Goal: Task Accomplishment & Management: Use online tool/utility

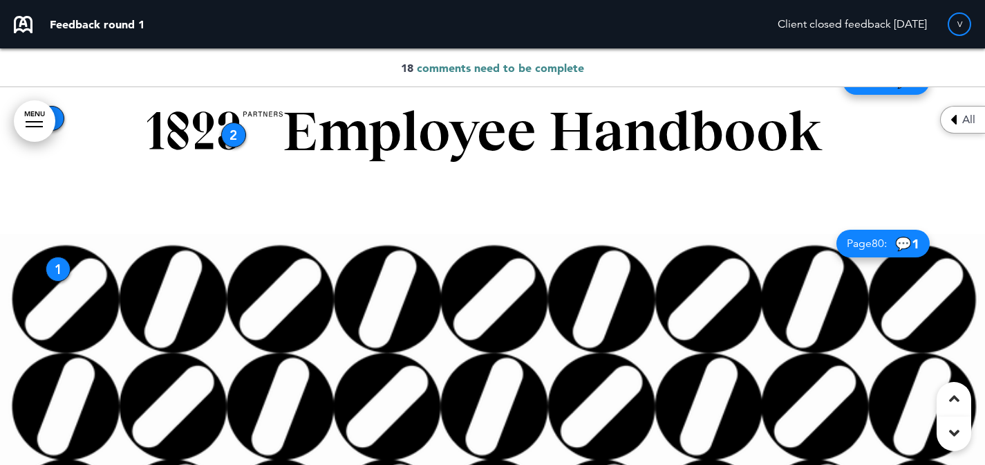
click at [521, 61] on span "comments need to be complete" at bounding box center [500, 68] width 167 height 14
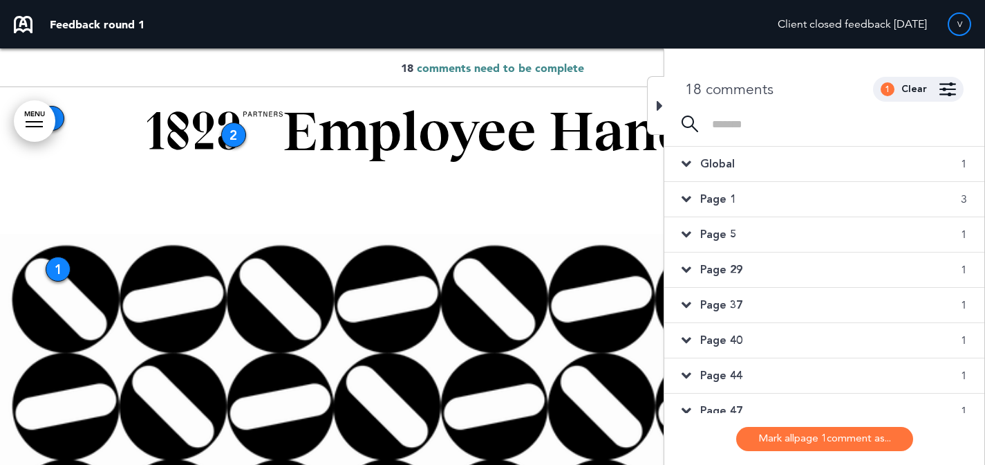
click at [866, 167] on div "Global 1" at bounding box center [824, 164] width 320 height 35
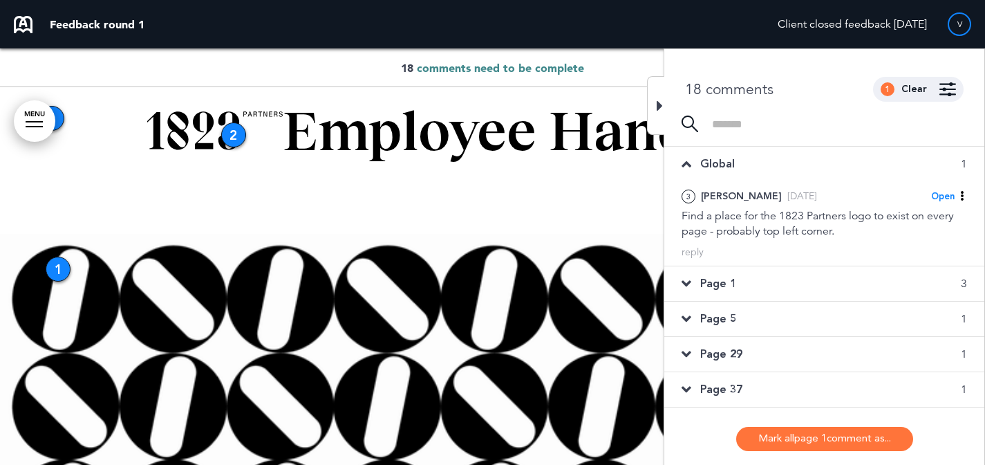
click at [819, 273] on div "Page 1 3" at bounding box center [824, 283] width 320 height 35
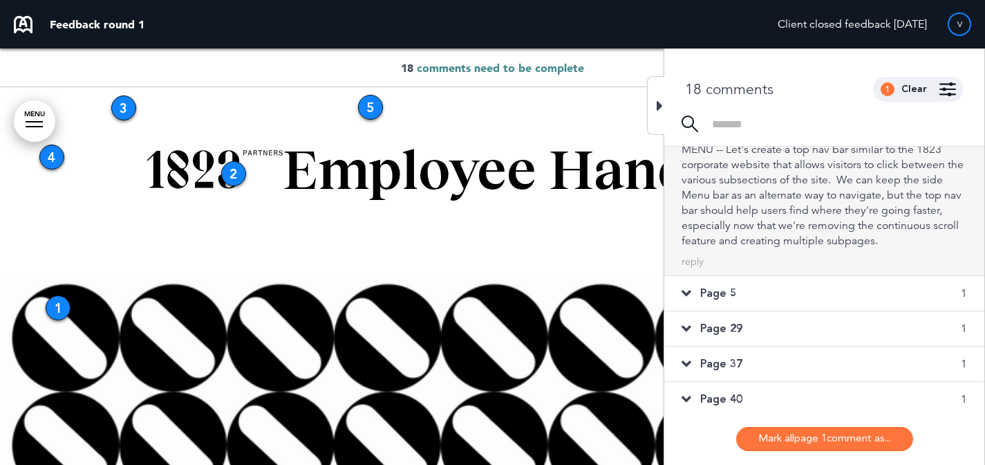
scroll to position [303, 0]
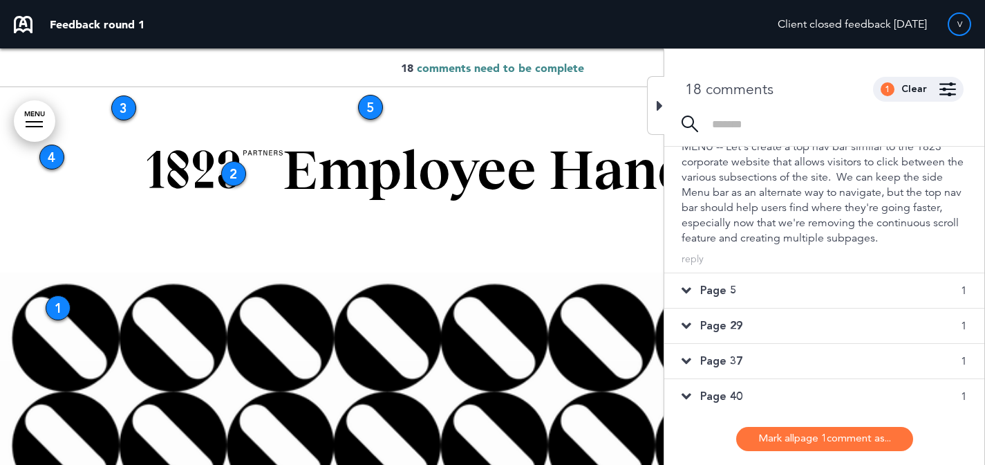
click at [834, 308] on div "Page 5 1" at bounding box center [824, 290] width 320 height 35
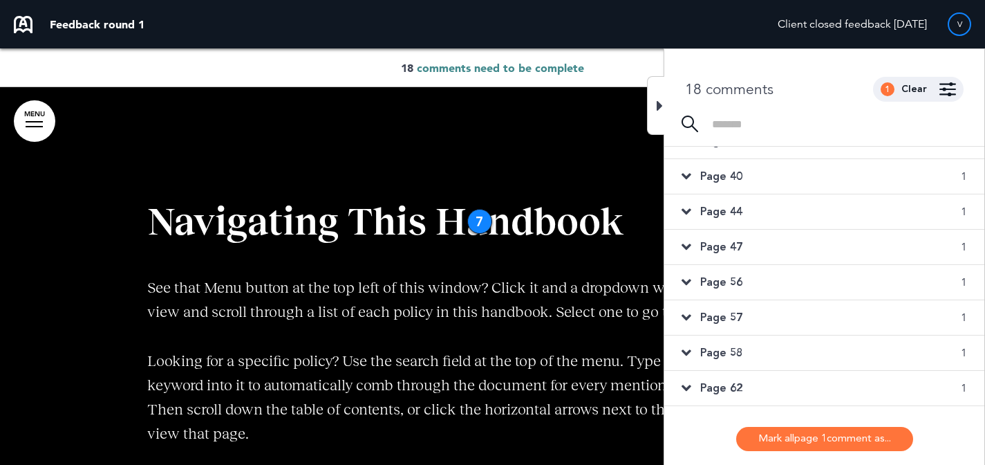
scroll to position [97, 0]
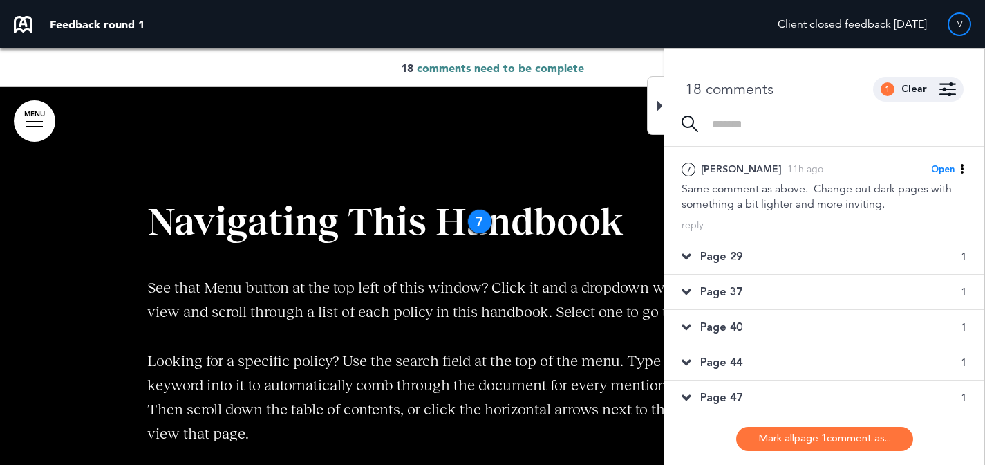
click at [839, 259] on div "Page 29 1" at bounding box center [824, 256] width 320 height 35
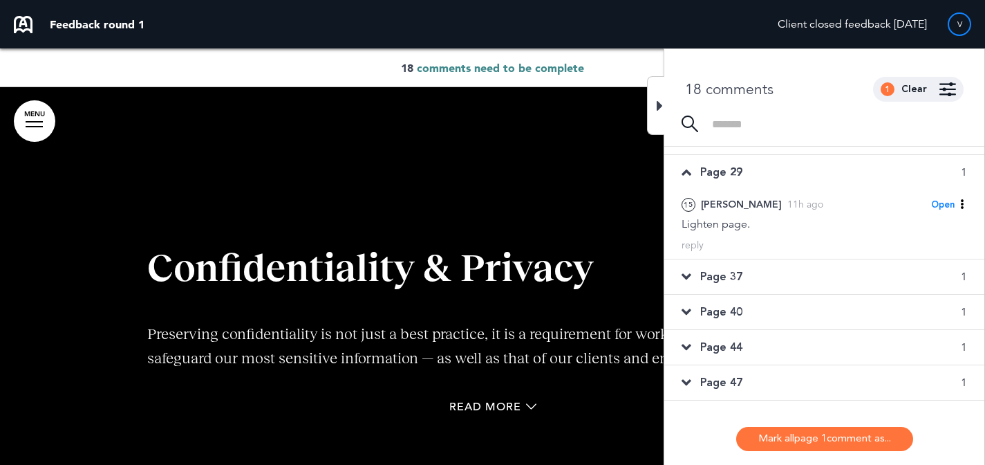
click at [829, 279] on div "Page 37 1" at bounding box center [824, 276] width 320 height 35
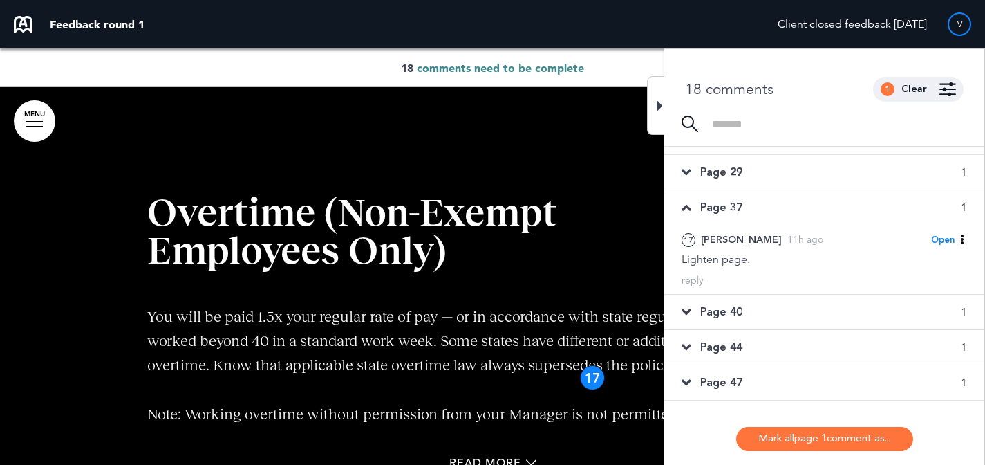
click at [809, 308] on div "Page 40 1" at bounding box center [824, 312] width 320 height 35
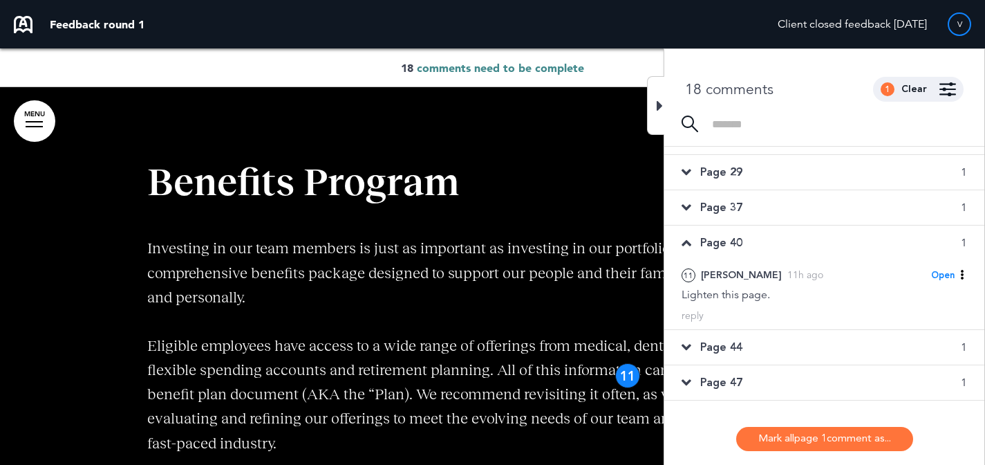
click at [793, 343] on div "Page 44 1" at bounding box center [824, 347] width 320 height 35
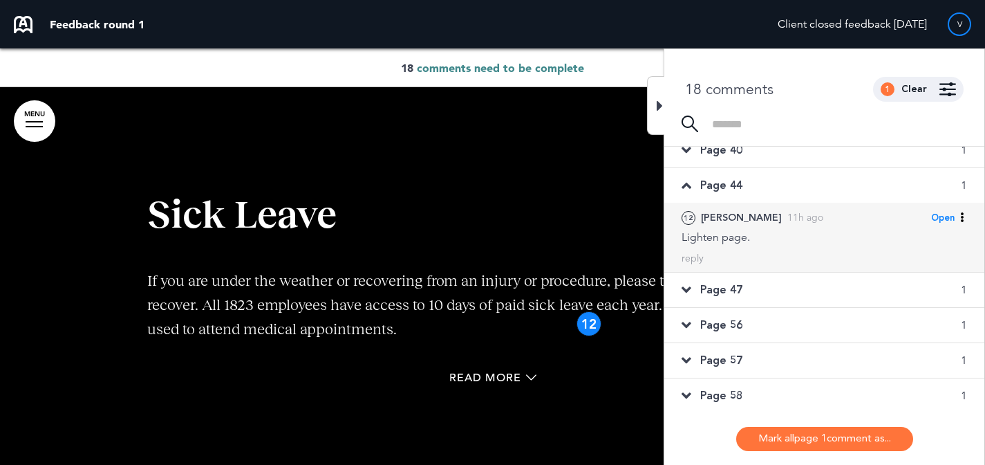
scroll to position [265, 0]
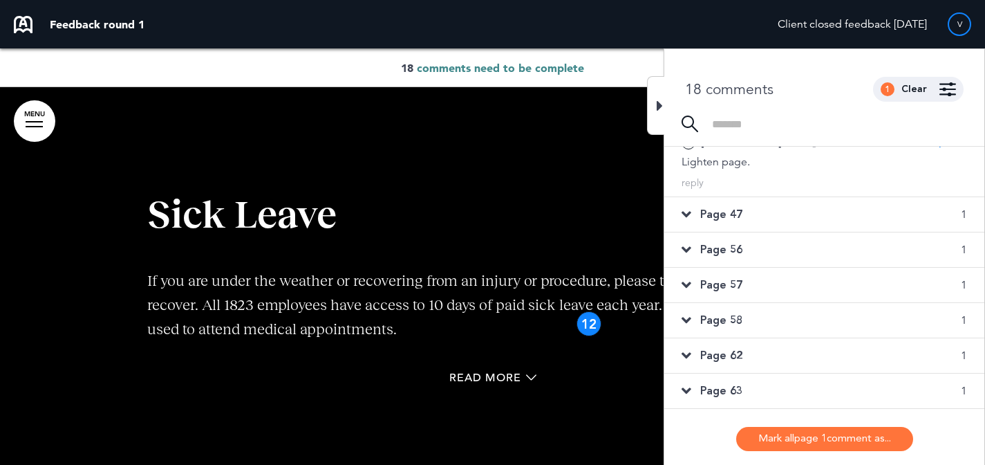
click at [822, 223] on div "Page 47 1" at bounding box center [824, 214] width 320 height 35
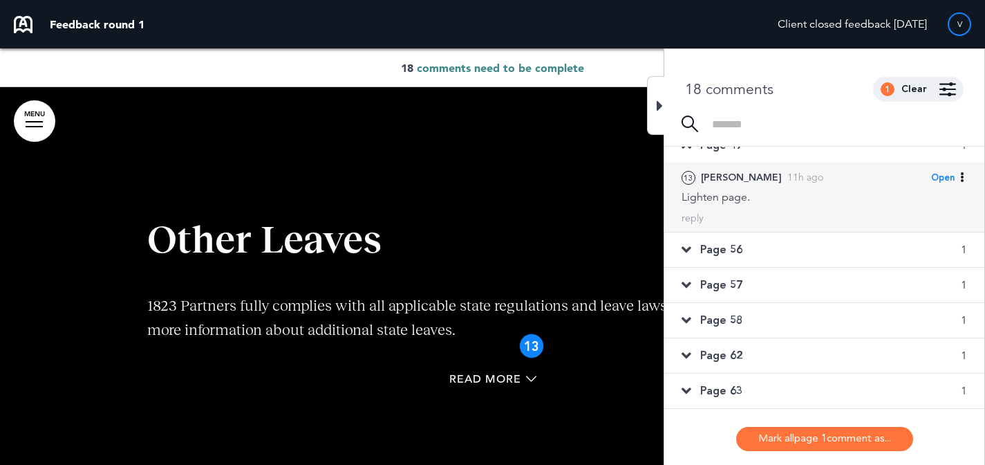
scroll to position [265, 0]
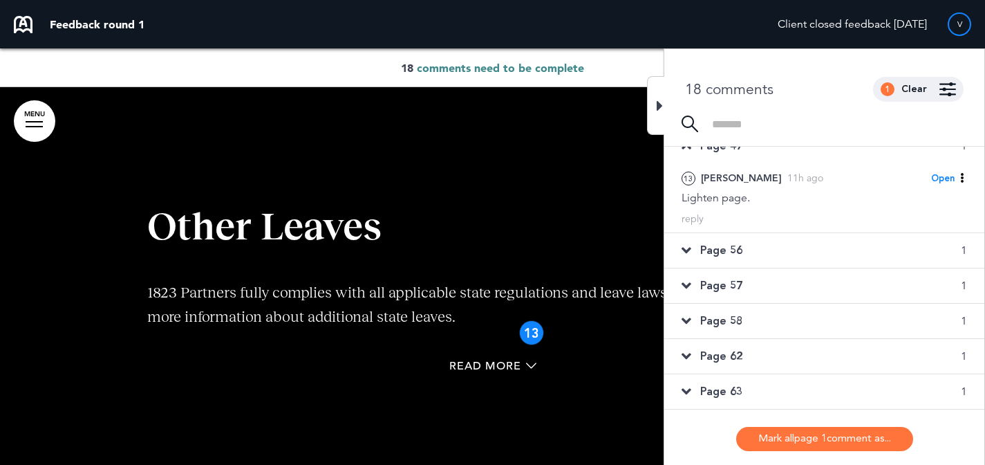
click at [818, 247] on div "Page 56 1" at bounding box center [824, 250] width 320 height 35
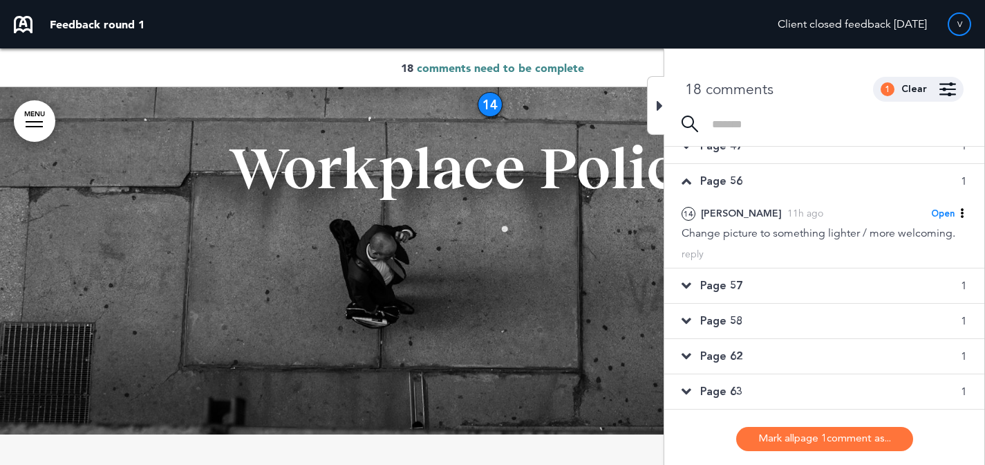
scroll to position [14983, 0]
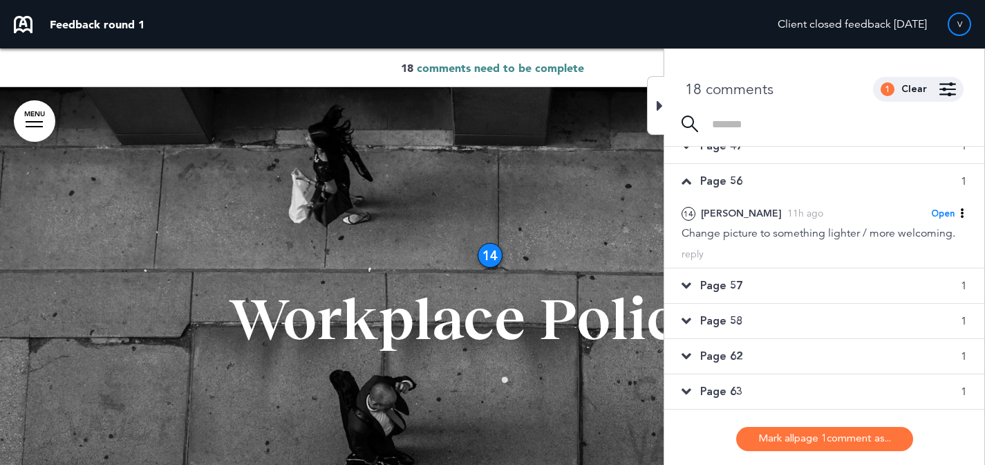
click at [797, 286] on div "Page 57 1" at bounding box center [824, 285] width 320 height 35
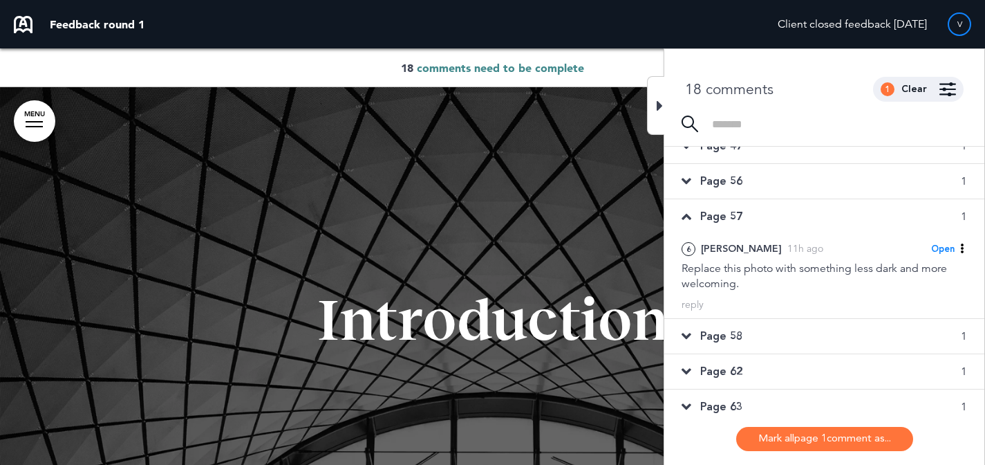
click at [774, 346] on div "Page 58 1" at bounding box center [824, 336] width 320 height 35
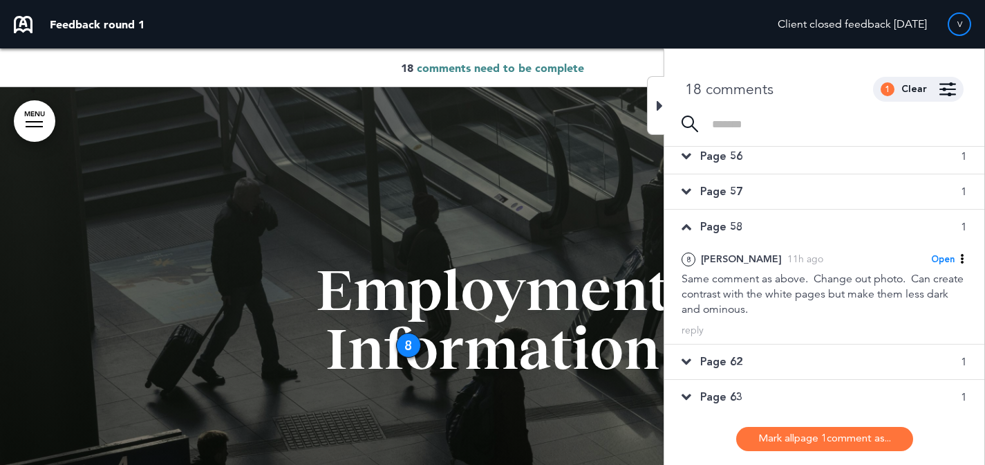
scroll to position [281, 0]
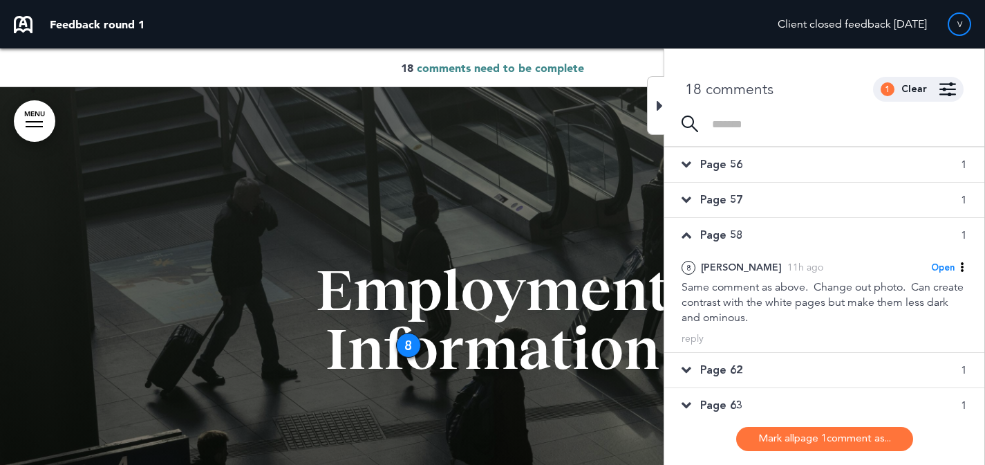
click at [772, 353] on div "Page 62 1" at bounding box center [824, 370] width 320 height 35
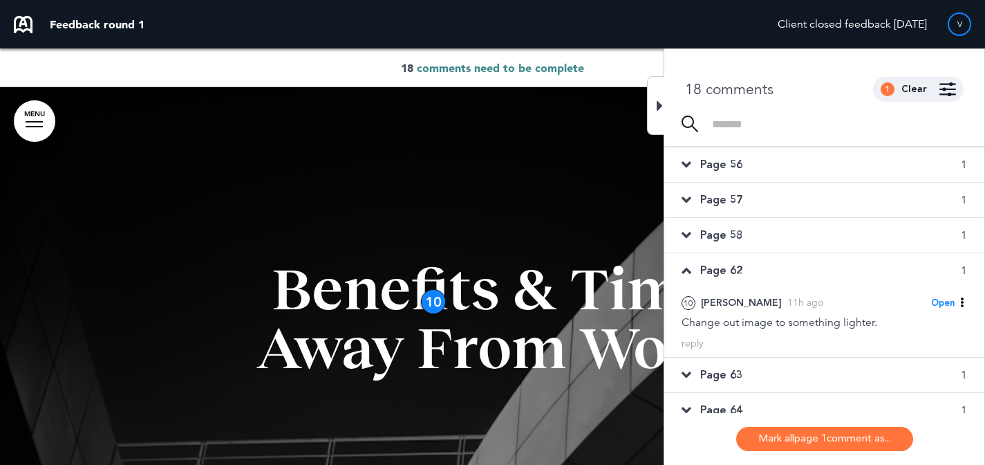
scroll to position [284, 0]
click at [761, 373] on div "Page 63 1" at bounding box center [824, 372] width 320 height 35
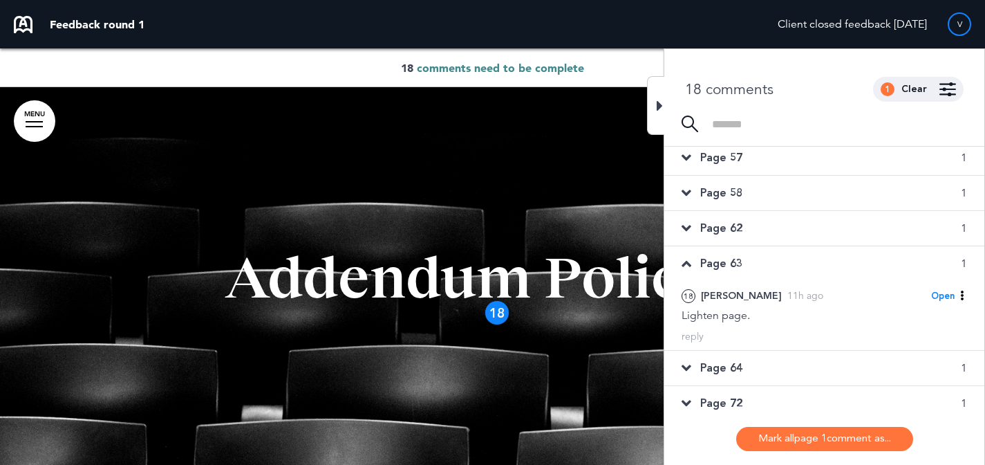
scroll to position [326, 0]
click at [764, 355] on div "Page 64 1" at bounding box center [824, 365] width 320 height 35
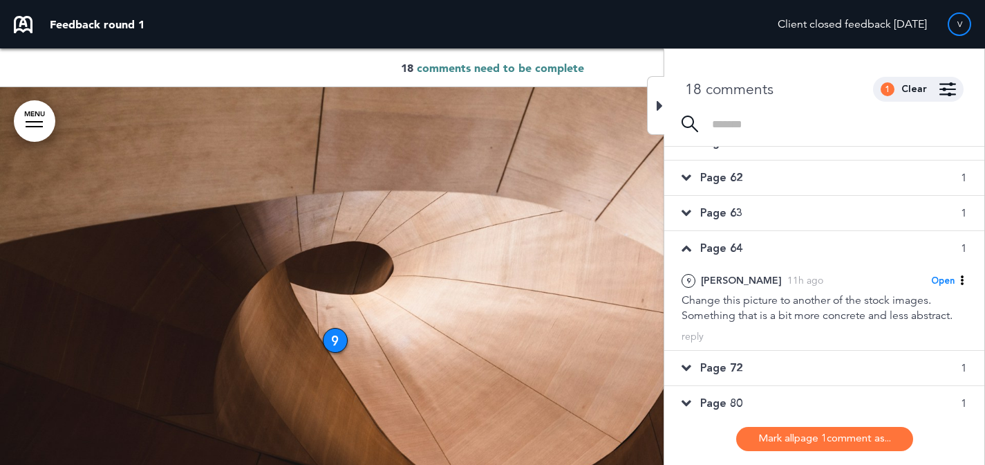
scroll to position [382, 0]
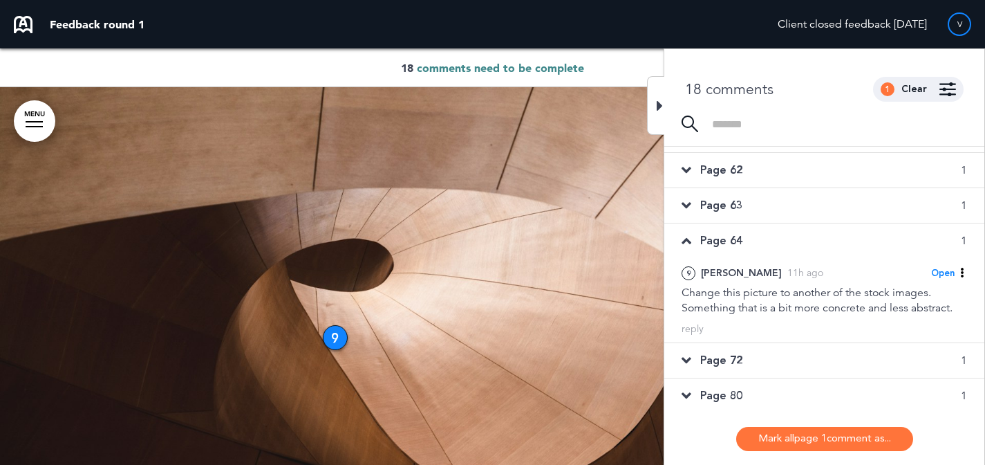
click at [764, 355] on div "Page 72 1" at bounding box center [824, 360] width 320 height 35
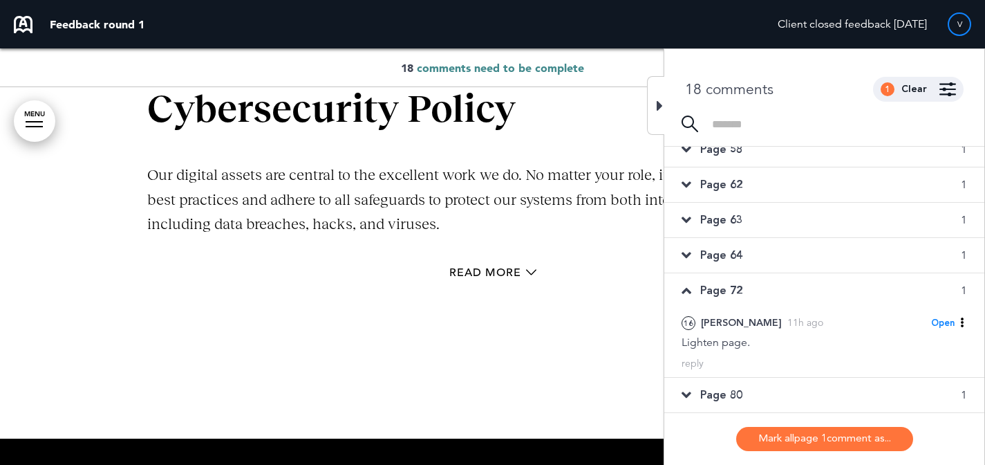
scroll to position [366, 0]
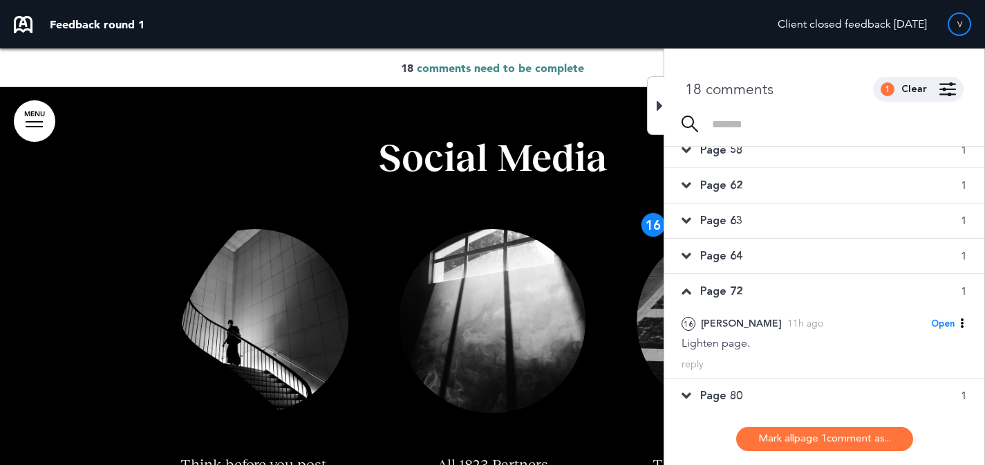
click at [743, 387] on div "Page 80 1" at bounding box center [824, 395] width 320 height 35
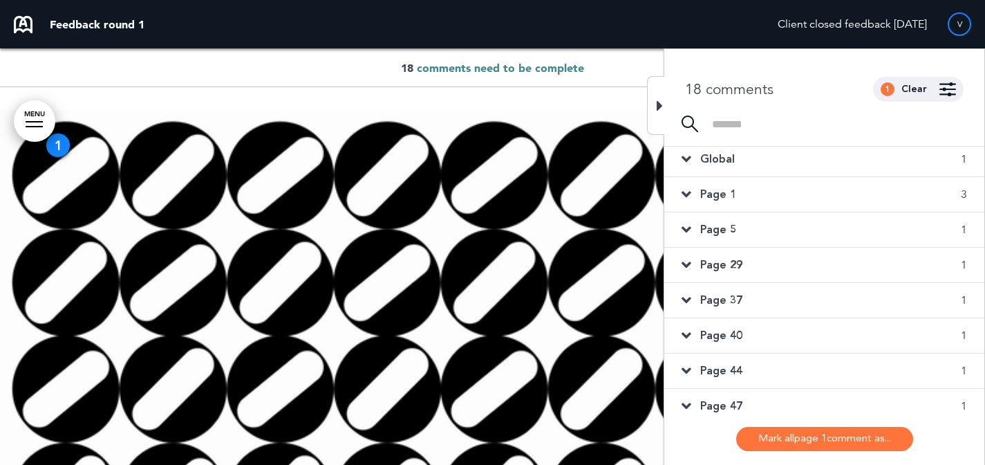
scroll to position [0, 0]
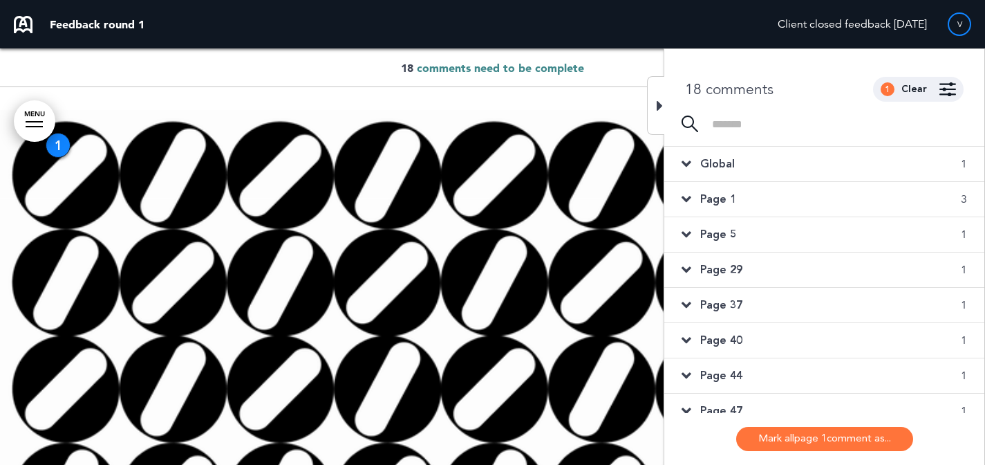
click at [727, 170] on span "Global" at bounding box center [717, 163] width 35 height 15
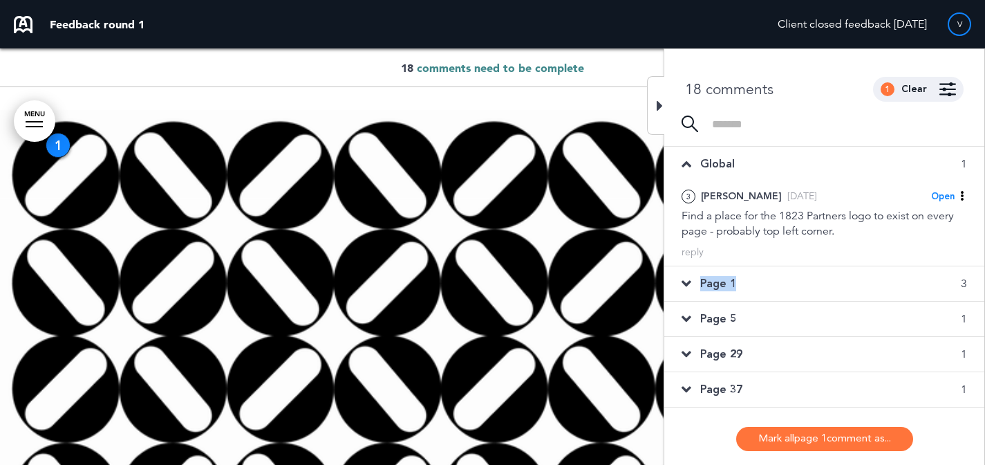
click at [750, 275] on div "Page 1 3" at bounding box center [824, 283] width 320 height 35
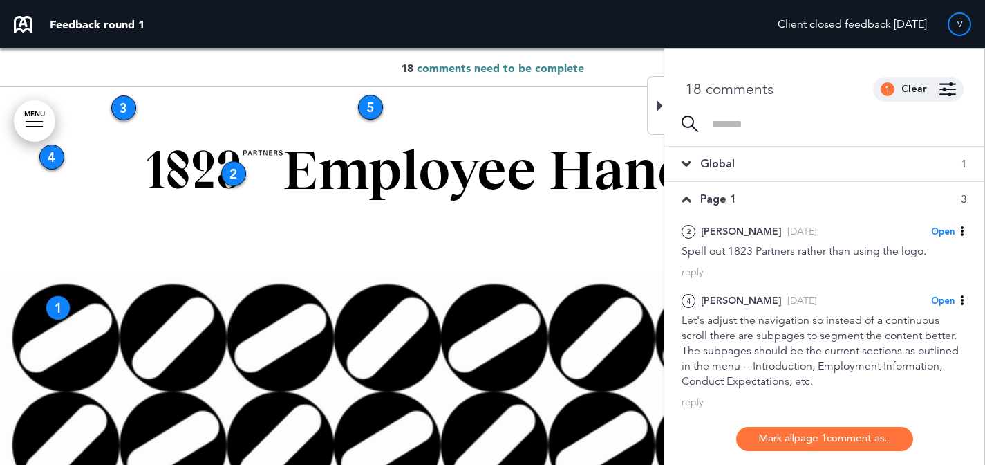
click at [772, 175] on div "Global 1" at bounding box center [824, 164] width 320 height 35
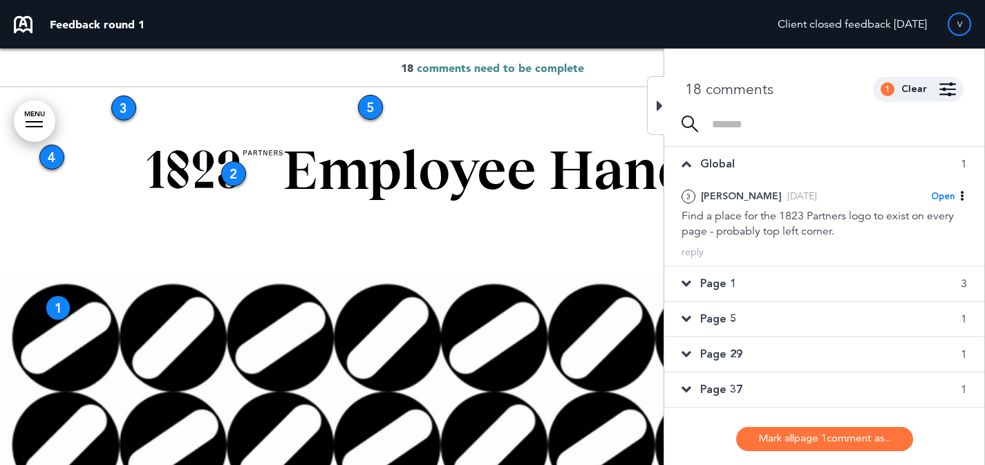
click at [733, 270] on div "Page 1 3" at bounding box center [824, 283] width 320 height 35
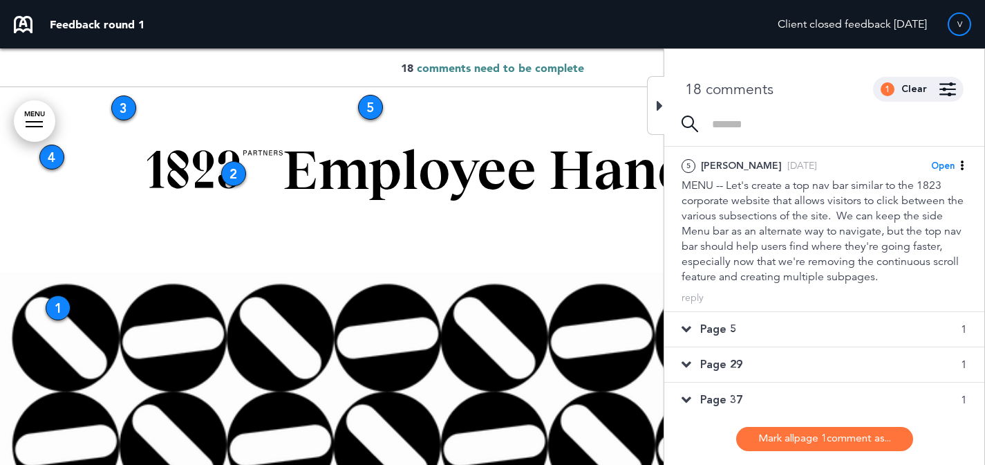
scroll to position [265, 0]
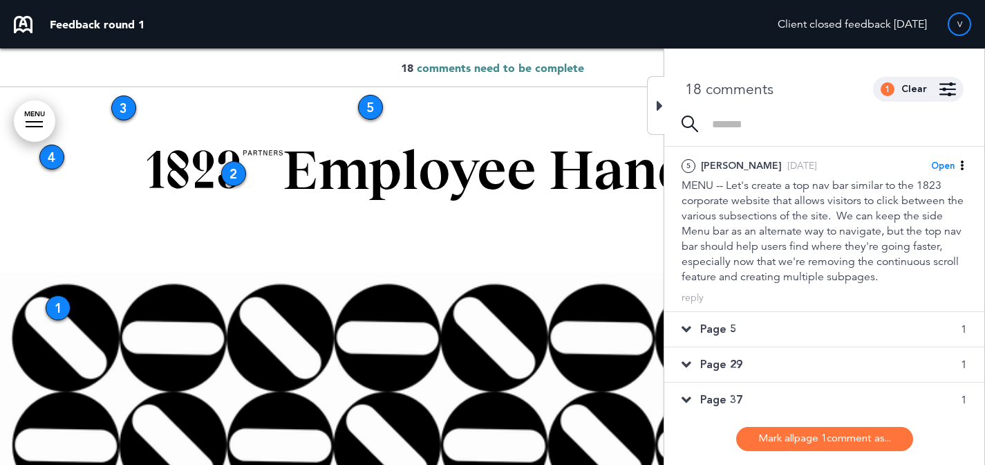
click at [742, 344] on div "Page 5 1" at bounding box center [824, 329] width 320 height 35
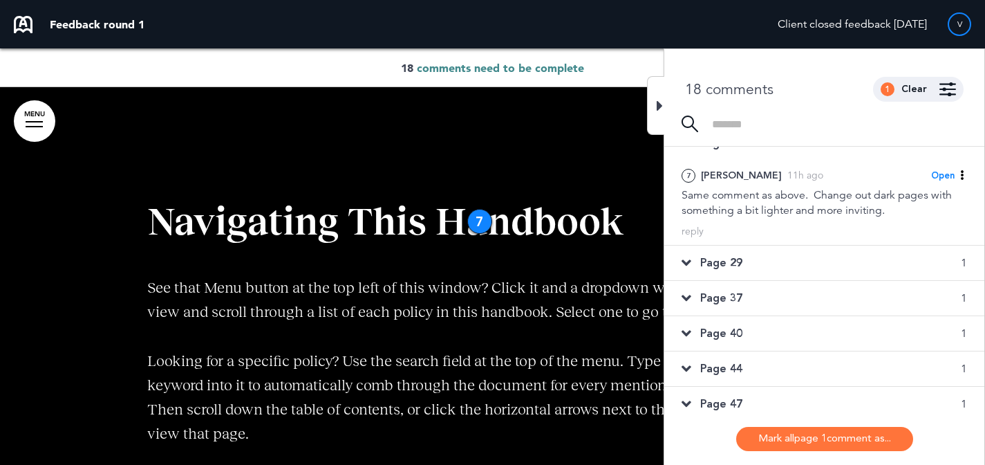
scroll to position [91, 0]
click at [799, 261] on div "Page 29 1" at bounding box center [824, 263] width 320 height 35
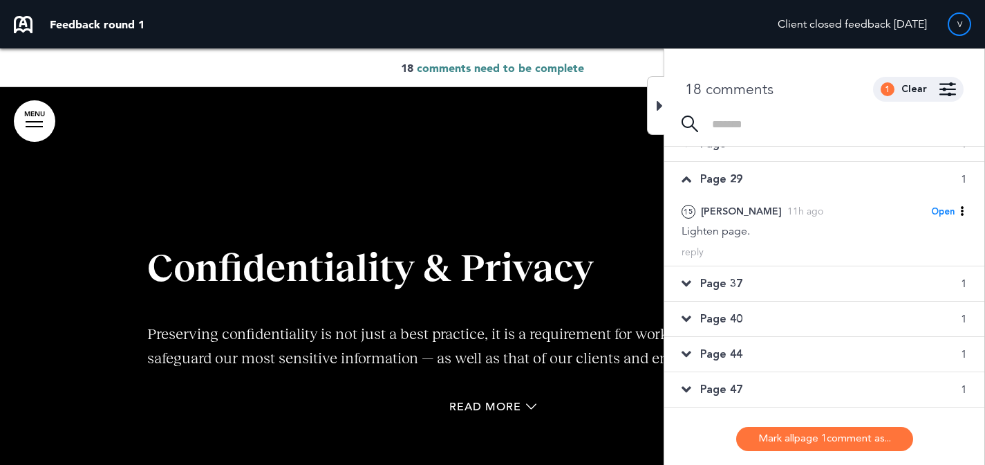
click at [788, 276] on div "Page 37 1" at bounding box center [824, 283] width 320 height 35
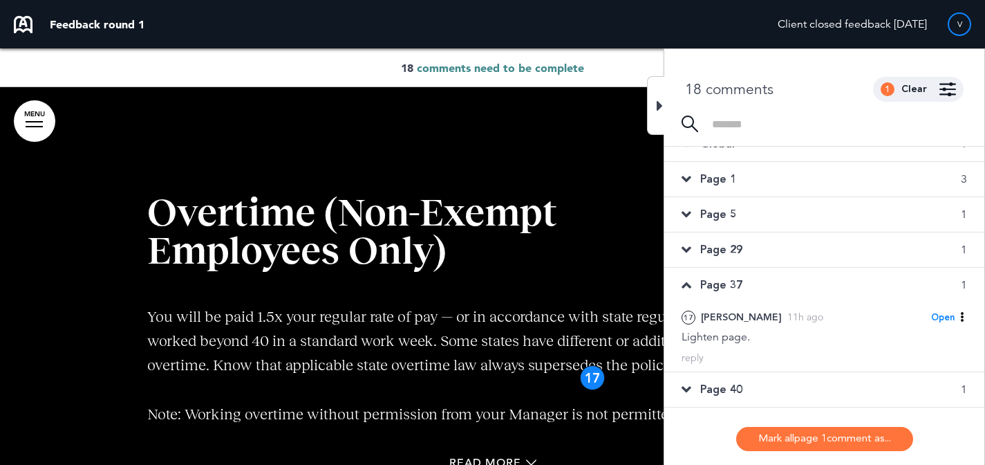
scroll to position [0, 0]
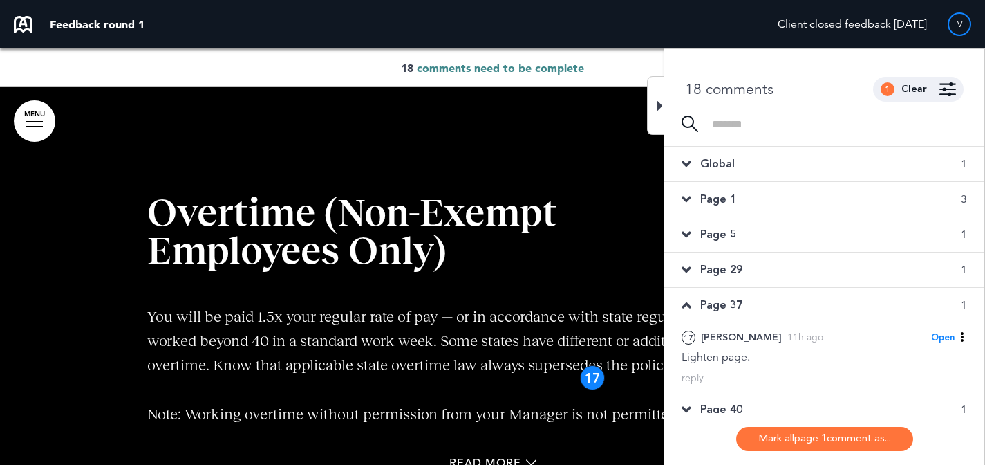
click at [861, 179] on div "Global 1" at bounding box center [824, 164] width 320 height 35
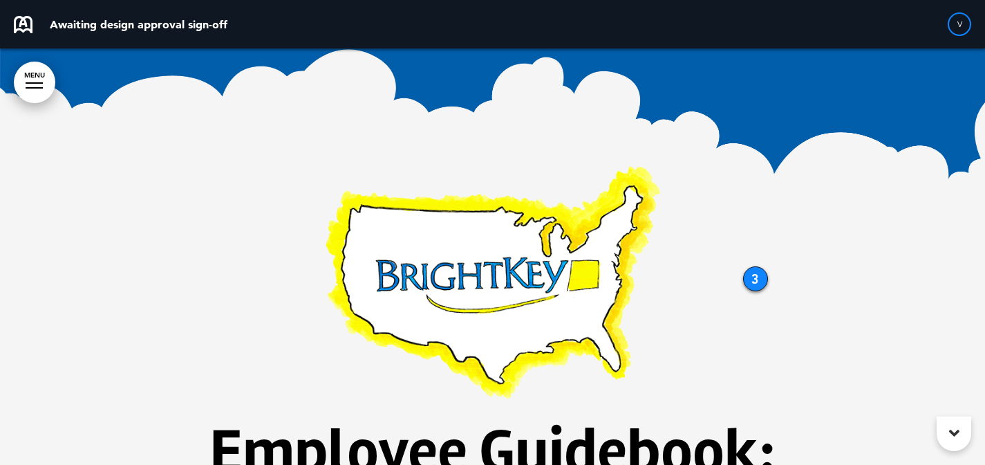
click at [751, 217] on h1 at bounding box center [492, 257] width 691 height 314
click at [761, 275] on div "3" at bounding box center [755, 278] width 25 height 25
click at [759, 277] on div "3" at bounding box center [755, 278] width 25 height 25
click at [730, 233] on h1 at bounding box center [492, 257] width 691 height 314
click at [763, 272] on div "3" at bounding box center [755, 278] width 25 height 25
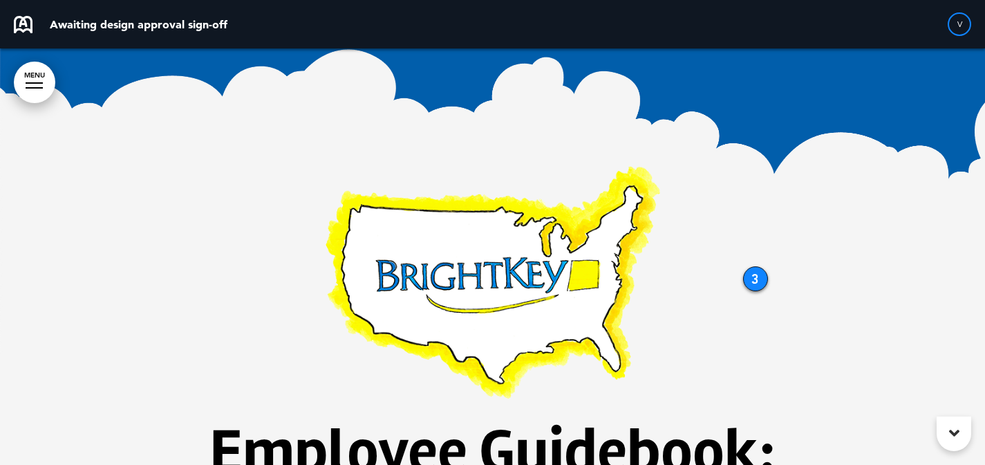
click at [748, 281] on div "3" at bounding box center [755, 278] width 25 height 25
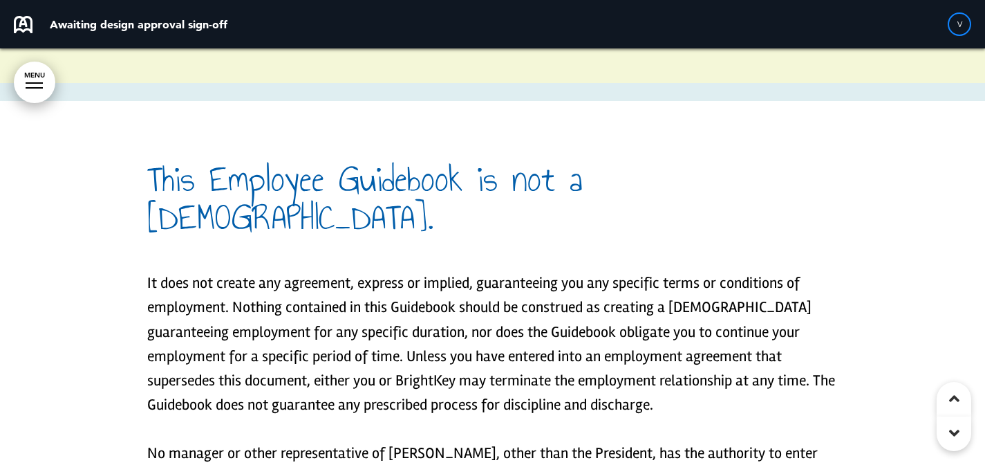
scroll to position [3915, 0]
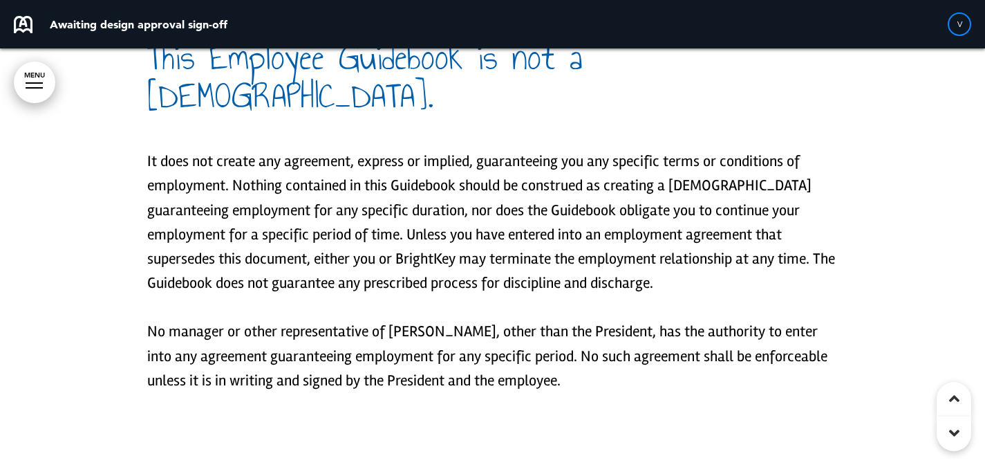
click at [965, 24] on div "V" at bounding box center [960, 24] width 24 height 24
click at [34, 85] on link "MENU" at bounding box center [34, 82] width 41 height 41
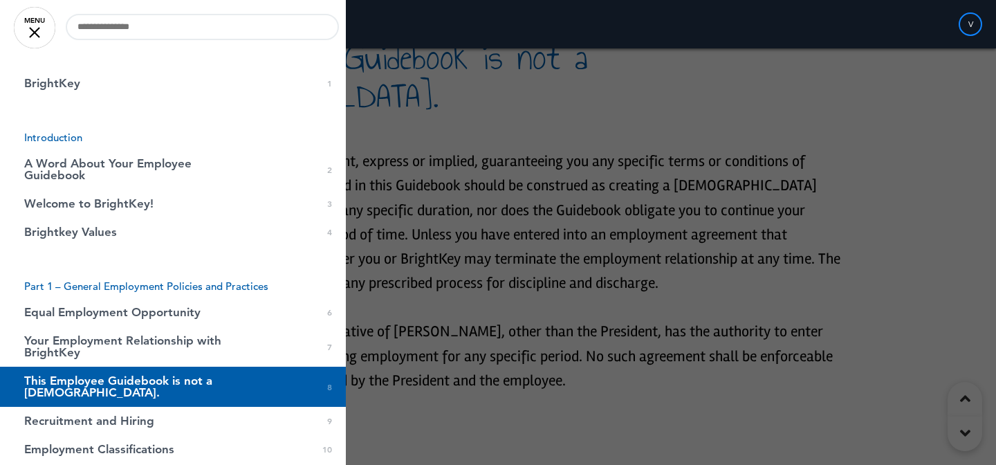
click at [592, 147] on div at bounding box center [498, 232] width 996 height 465
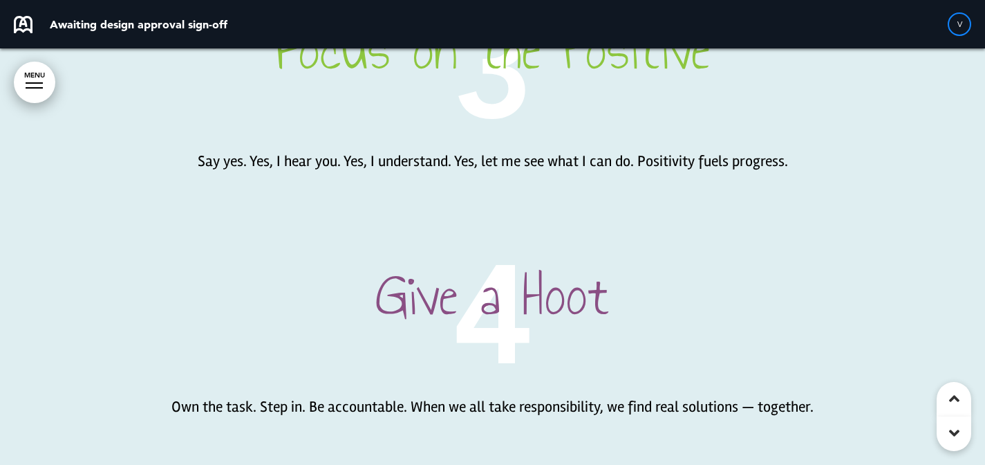
scroll to position [4902, 0]
